Goal: Find contact information: Find contact information

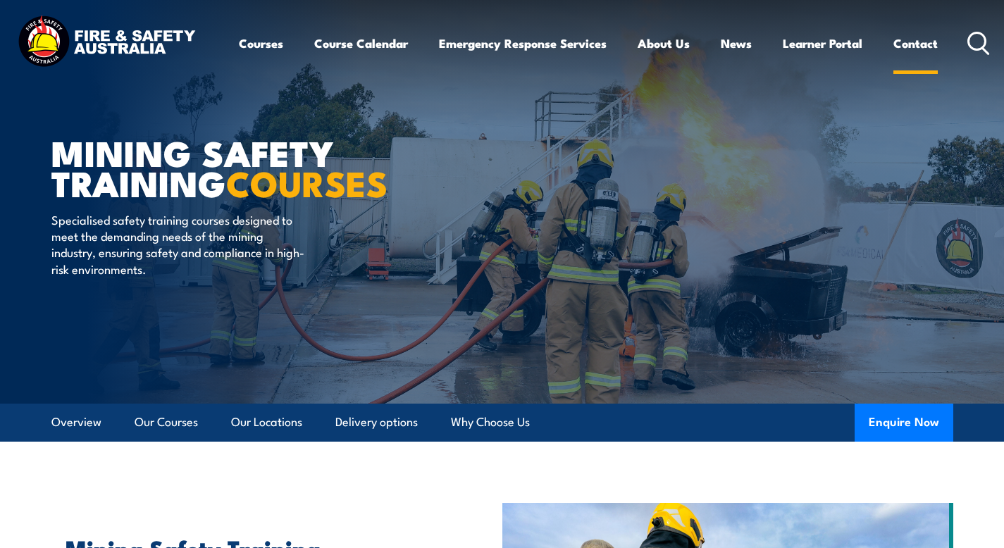
click at [911, 48] on link "Contact" at bounding box center [915, 43] width 44 height 37
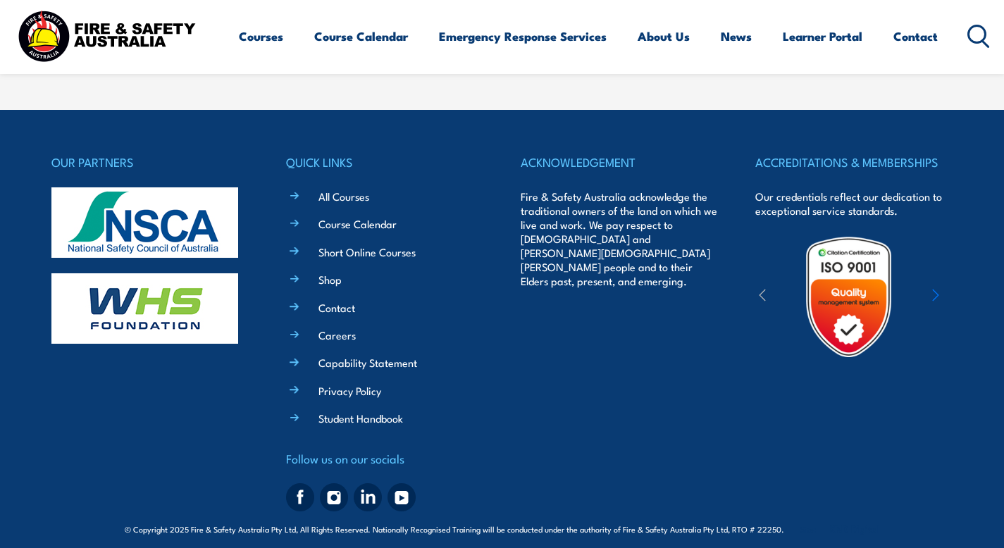
scroll to position [1188, 0]
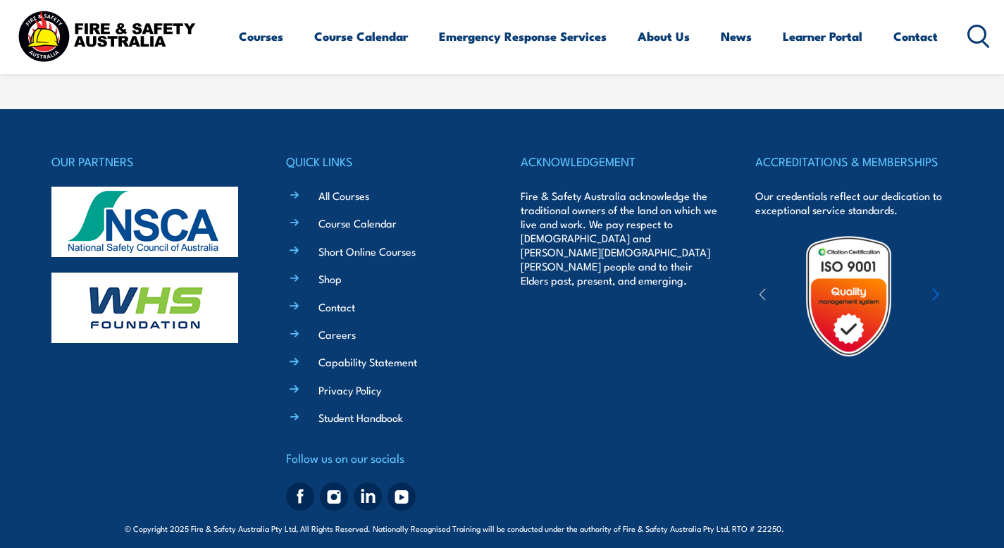
click at [369, 486] on img at bounding box center [368, 497] width 28 height 28
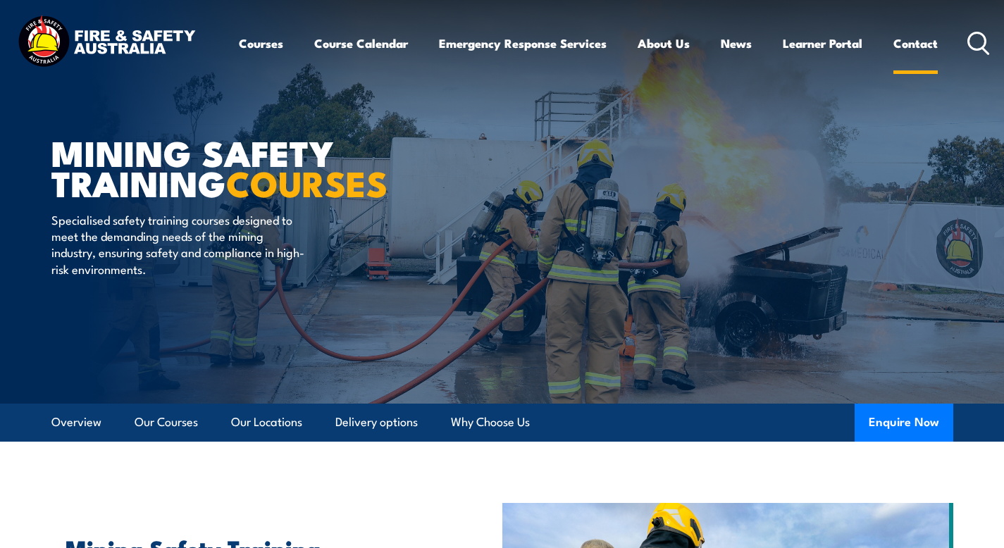
click at [921, 49] on link "Contact" at bounding box center [915, 43] width 44 height 37
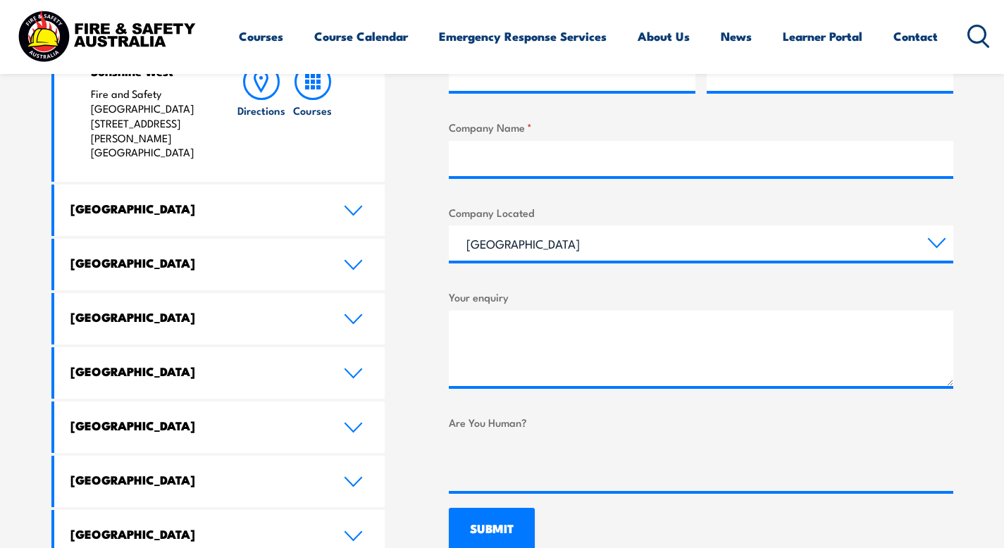
scroll to position [701, 0]
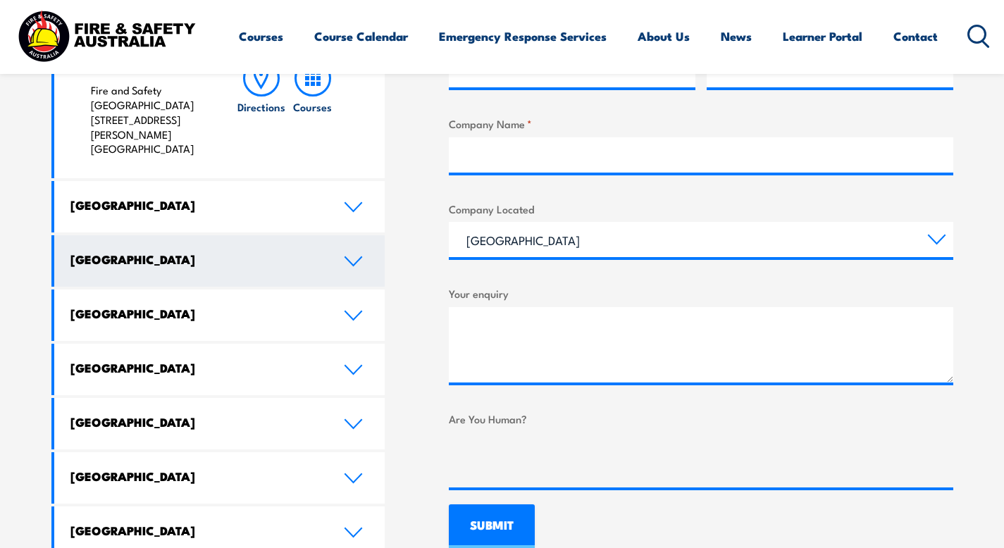
click at [269, 251] on h4 "Queensland" at bounding box center [196, 258] width 252 height 15
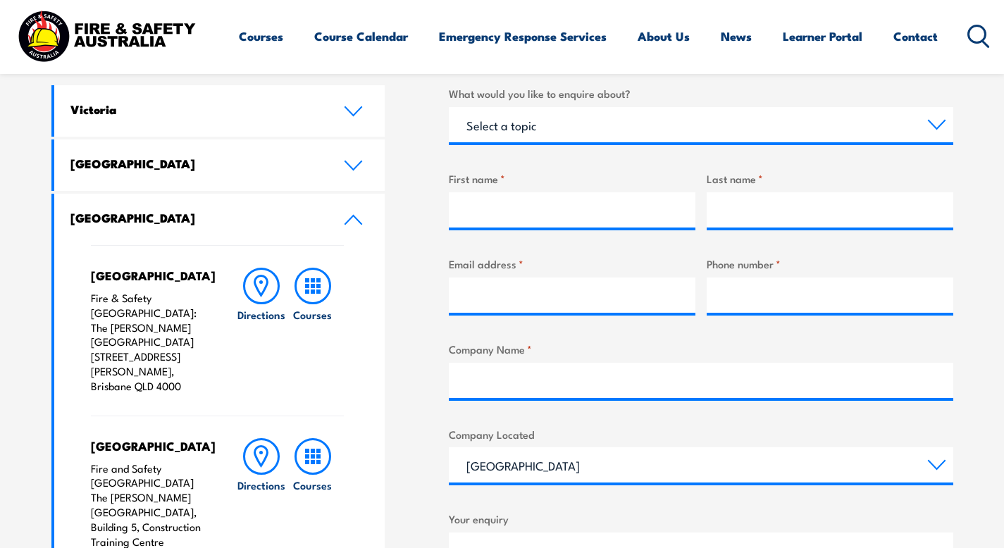
scroll to position [0, 0]
